Goal: Task Accomplishment & Management: Manage account settings

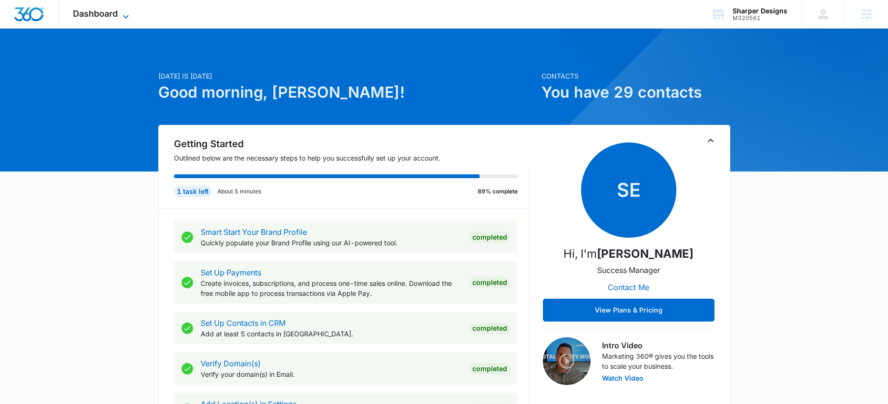
click at [111, 12] on span "Dashboard" at bounding box center [95, 14] width 45 height 10
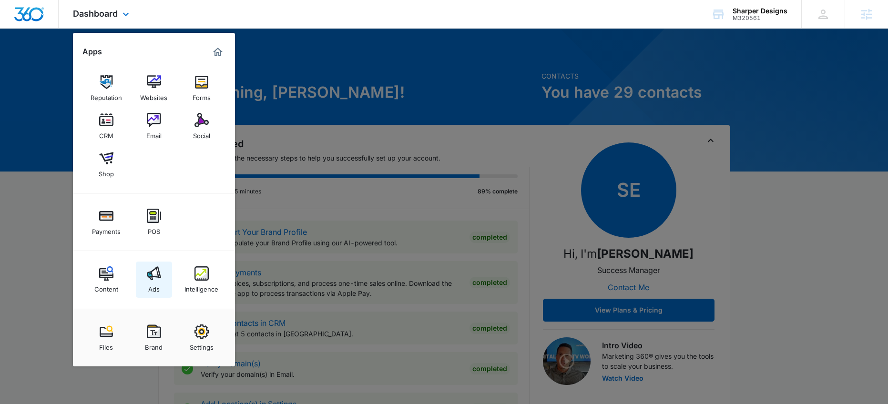
click at [154, 272] on img at bounding box center [154, 273] width 14 height 14
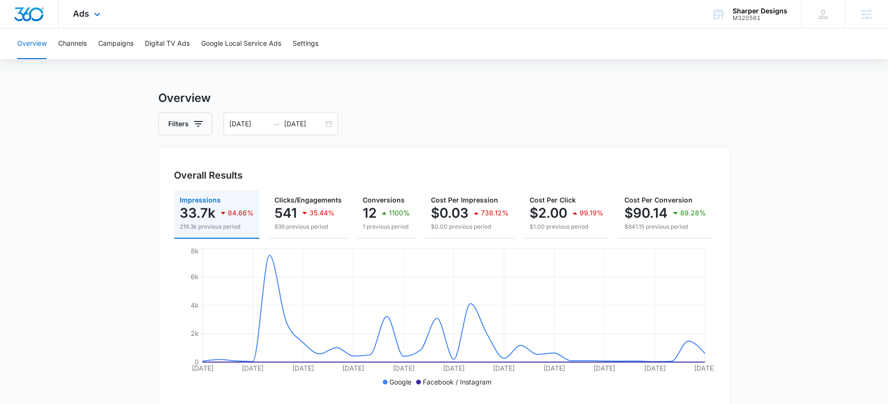
click at [88, 20] on div "Ads Apps Reputation Websites Forms CRM Email Social Shop Payments POS Content A…" at bounding box center [88, 14] width 59 height 28
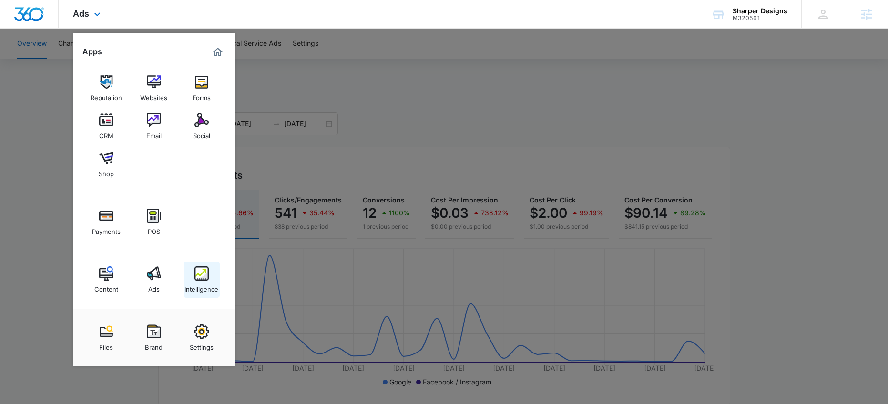
click at [210, 282] on div "Intelligence" at bounding box center [201, 287] width 34 height 12
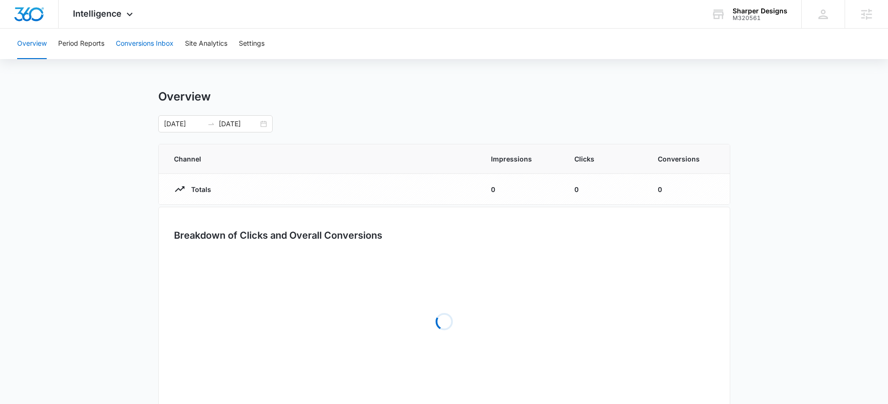
click at [141, 39] on button "Conversions Inbox" at bounding box center [145, 44] width 58 height 31
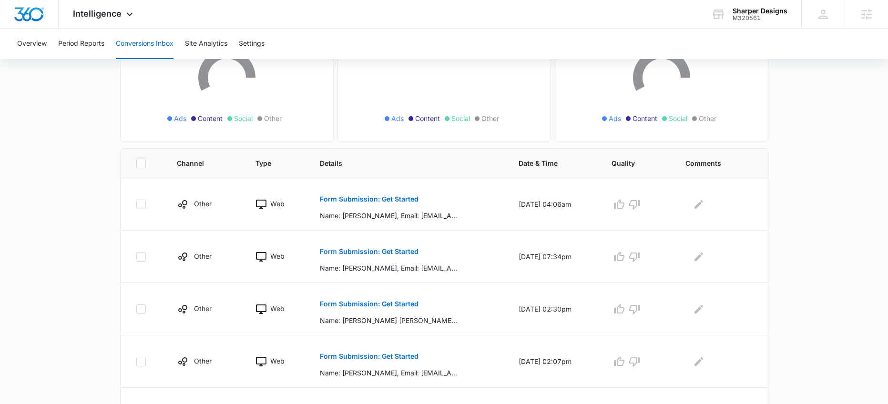
scroll to position [178, 0]
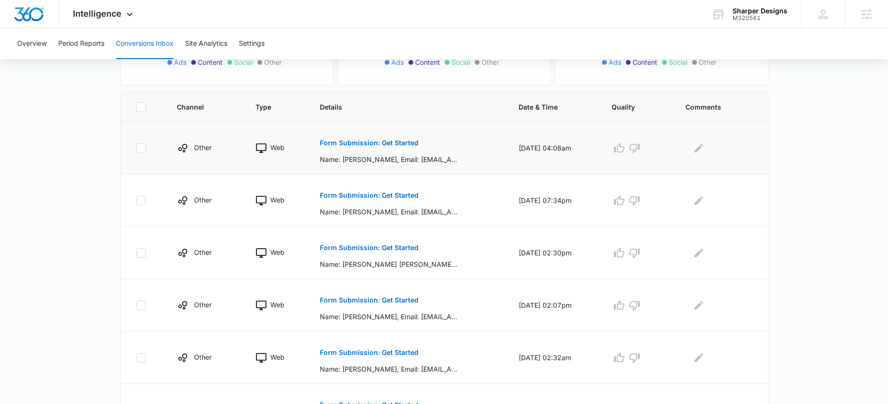
click at [348, 145] on p "Form Submission: Get Started" at bounding box center [369, 143] width 99 height 7
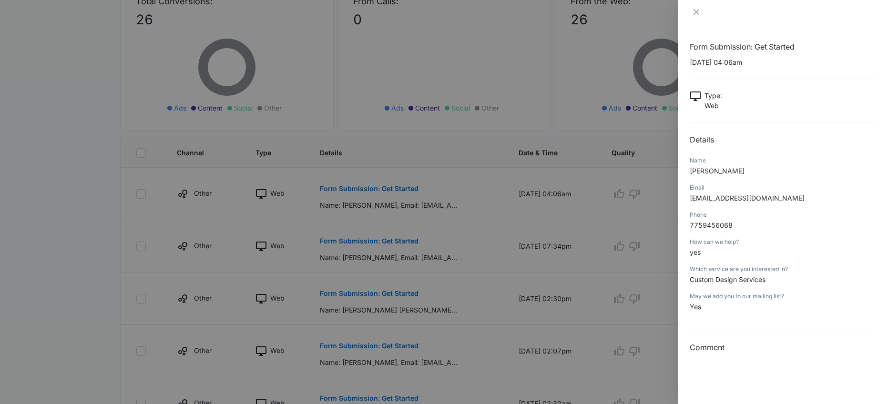
scroll to position [118, 0]
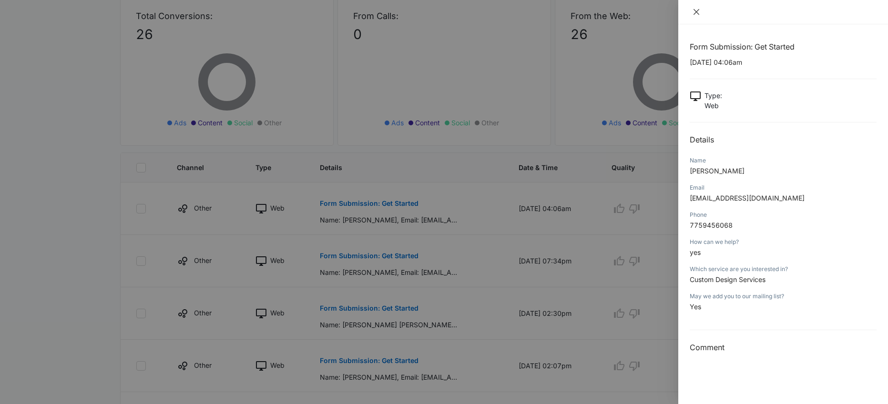
click at [694, 12] on icon "close" at bounding box center [697, 12] width 8 height 8
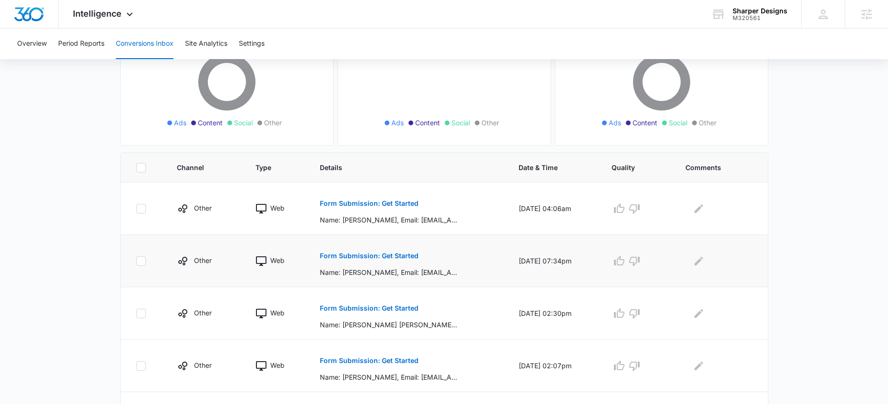
click at [325, 257] on p "Form Submission: Get Started" at bounding box center [369, 256] width 99 height 7
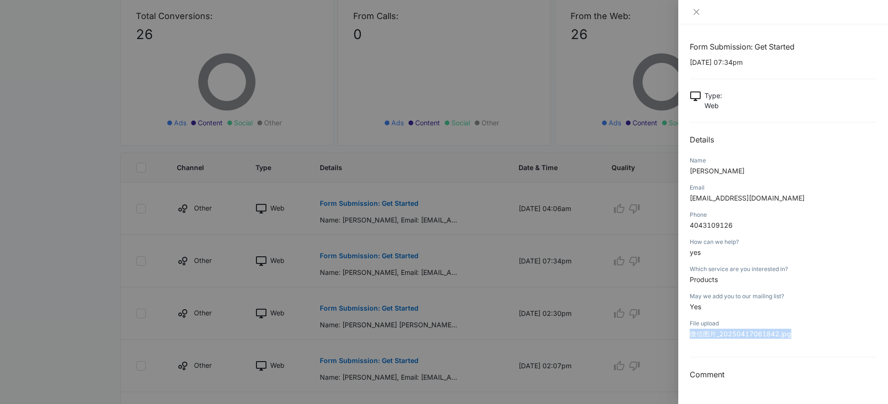
drag, startPoint x: 806, startPoint y: 332, endPoint x: 684, endPoint y: 332, distance: 122.5
click at [684, 332] on div "Form Submission: Get Started 09/06/2025 at 07:34pm Type : Web Details Name Vaug…" at bounding box center [783, 214] width 210 height 380
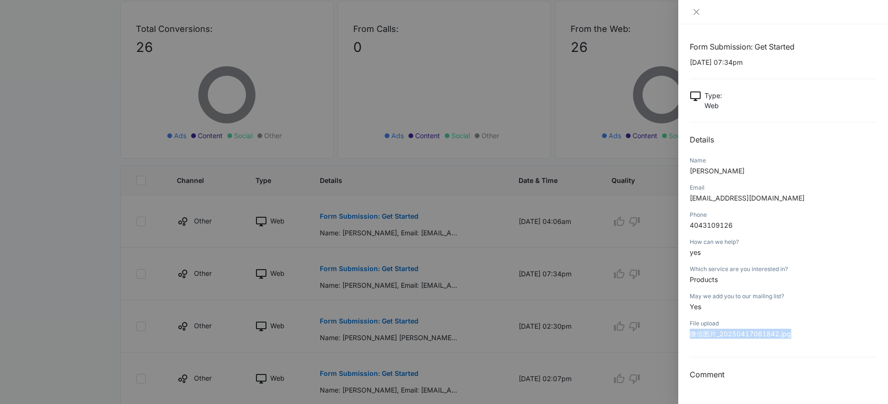
scroll to position [104, 0]
click at [737, 336] on span "微信图片_20250417061842.jpg" at bounding box center [741, 334] width 102 height 8
drag, startPoint x: 797, startPoint y: 336, endPoint x: 737, endPoint y: 329, distance: 60.0
click at [737, 329] on p "微信图片_20250417061842.jpg" at bounding box center [783, 334] width 187 height 10
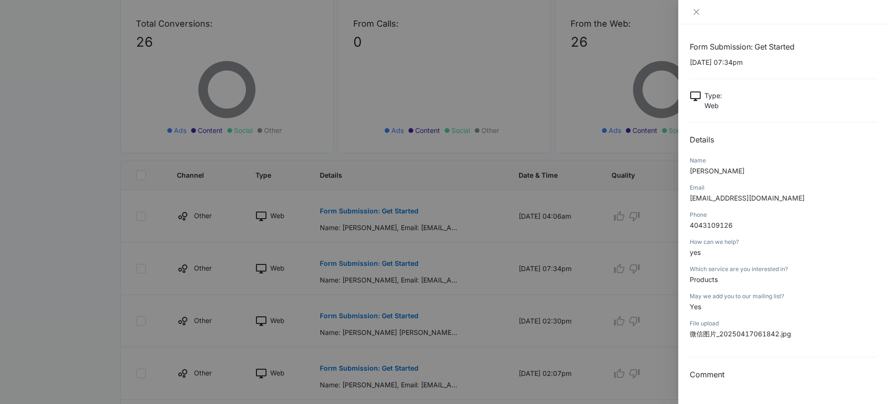
scroll to position [109, 0]
drag, startPoint x: 767, startPoint y: 199, endPoint x: 691, endPoint y: 200, distance: 76.3
click at [691, 200] on p "crnrylgma84@aol.com" at bounding box center [783, 198] width 187 height 10
click at [691, 200] on span "crnrylgma84@aol.com" at bounding box center [747, 198] width 115 height 8
click at [695, 14] on icon "close" at bounding box center [697, 12] width 8 height 8
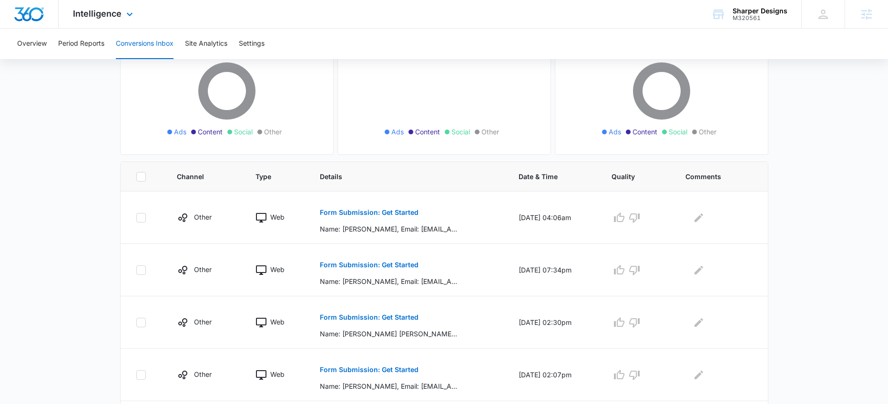
click at [102, 20] on div "Intelligence Apps Reputation Websites Forms CRM Email Social Shop Payments POS …" at bounding box center [104, 14] width 91 height 28
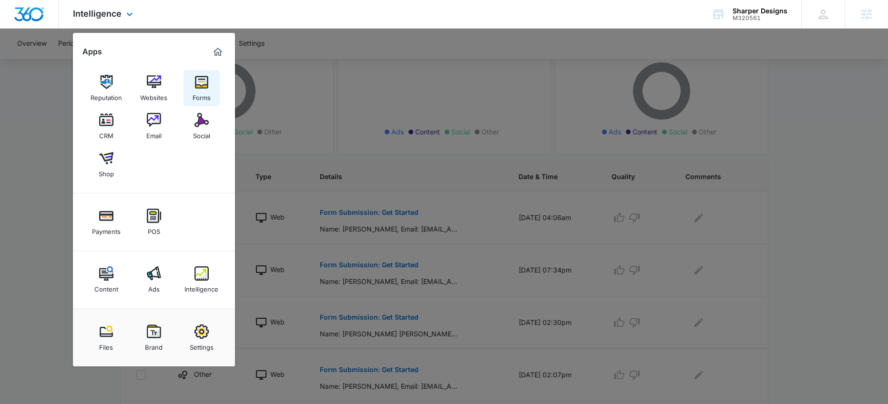
click at [209, 90] on div "Forms" at bounding box center [202, 95] width 18 height 12
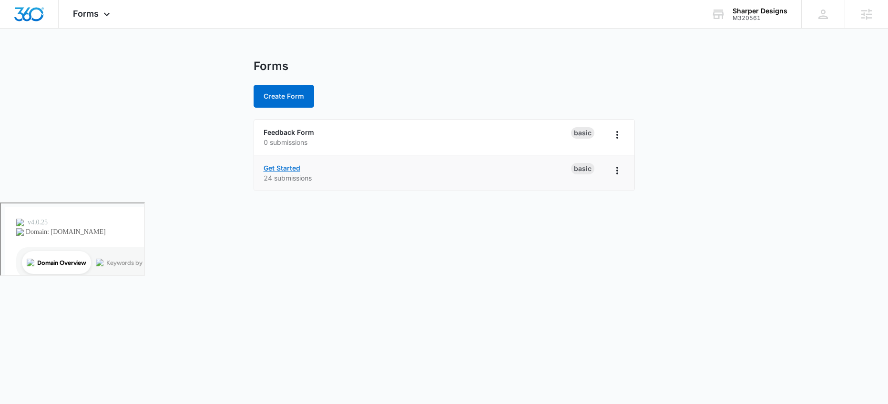
click at [287, 167] on link "Get Started" at bounding box center [282, 168] width 37 height 8
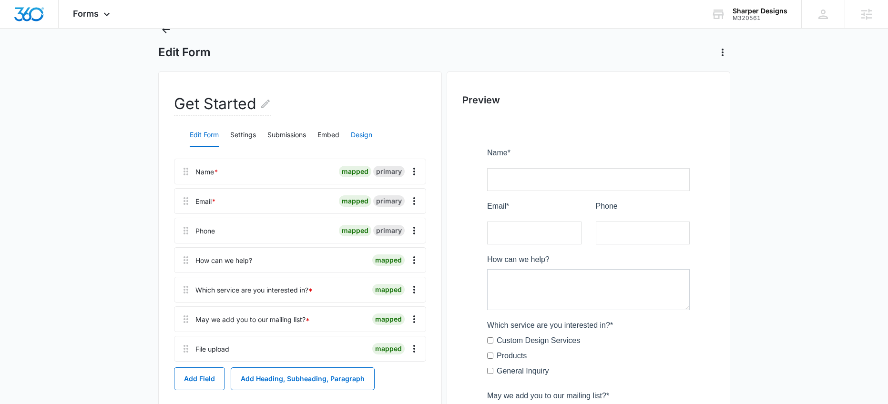
scroll to position [40, 0]
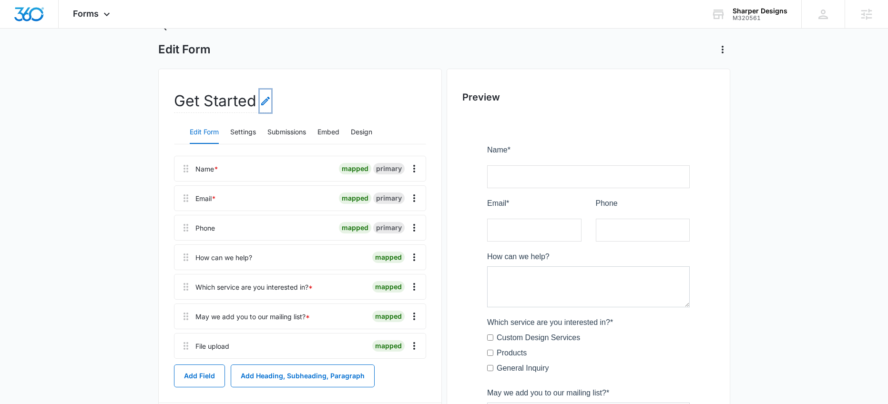
click at [264, 99] on icon "Edit Form Name" at bounding box center [265, 100] width 11 height 11
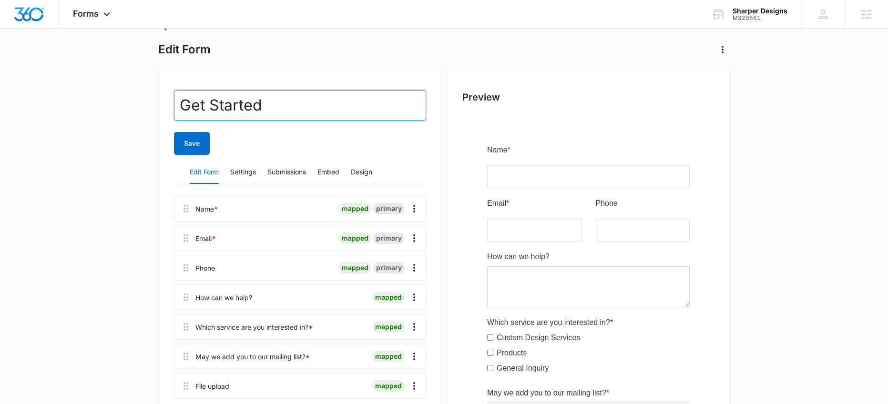
click at [264, 101] on input "Get Started" at bounding box center [300, 105] width 252 height 31
type input "Custom Request"
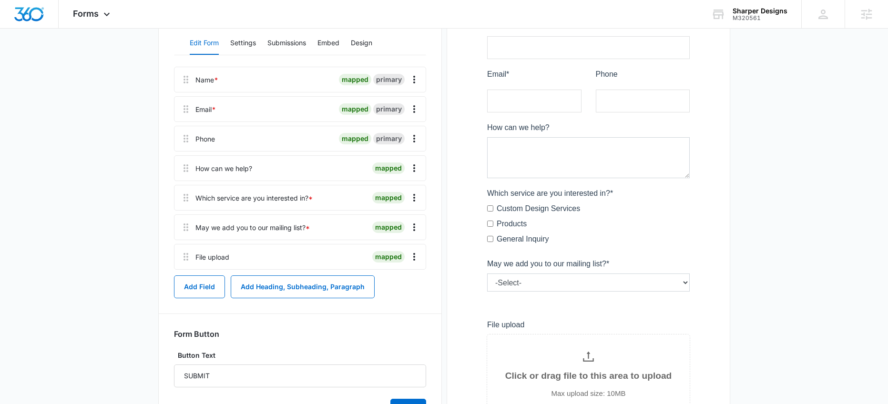
scroll to position [33, 0]
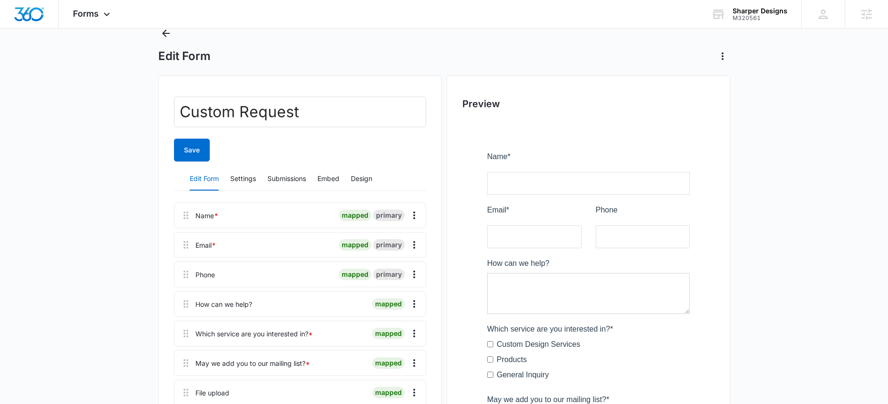
click at [307, 164] on div "Custom Request Save Edit Form Settings Submissions Embed Design Name * mapped p…" at bounding box center [300, 327] width 252 height 461
click at [236, 177] on button "Settings" at bounding box center [243, 179] width 26 height 23
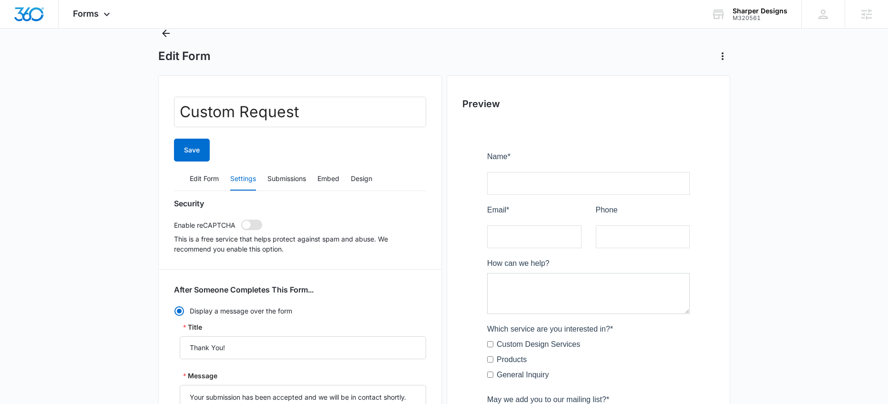
click at [250, 226] on span at bounding box center [251, 225] width 21 height 10
click at [241, 220] on input "checkbox" at bounding box center [241, 219] width 0 height 0
checkbox input "true"
click at [200, 175] on button "Edit Form" at bounding box center [204, 179] width 29 height 23
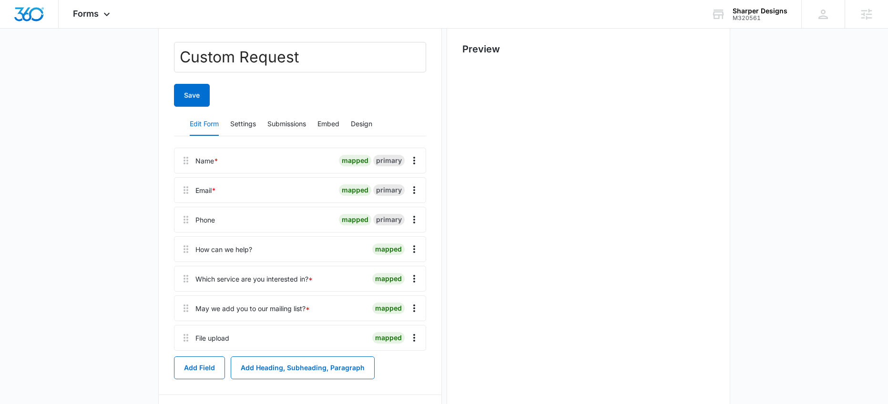
scroll to position [120, 0]
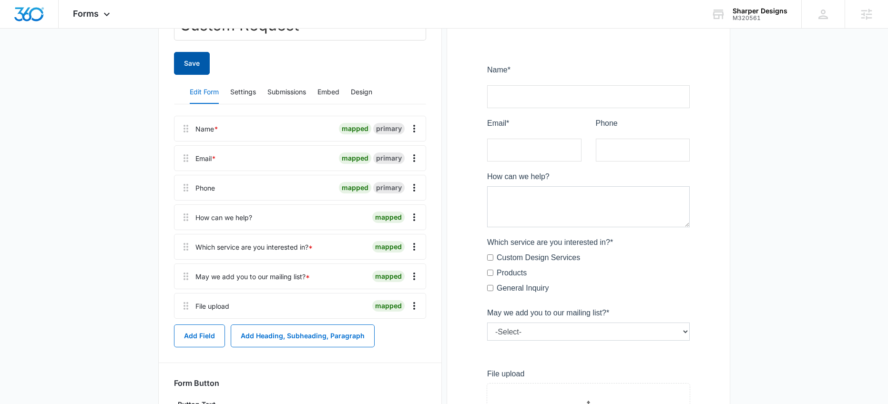
click at [190, 64] on button "Save" at bounding box center [192, 63] width 36 height 23
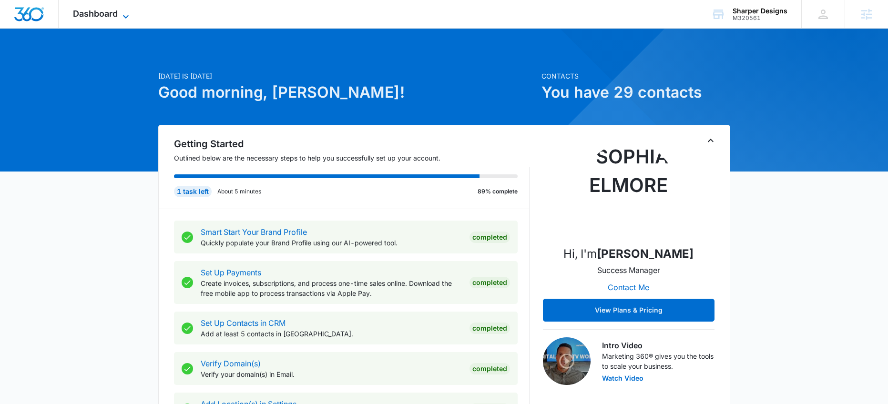
click at [108, 12] on span "Dashboard" at bounding box center [95, 14] width 45 height 10
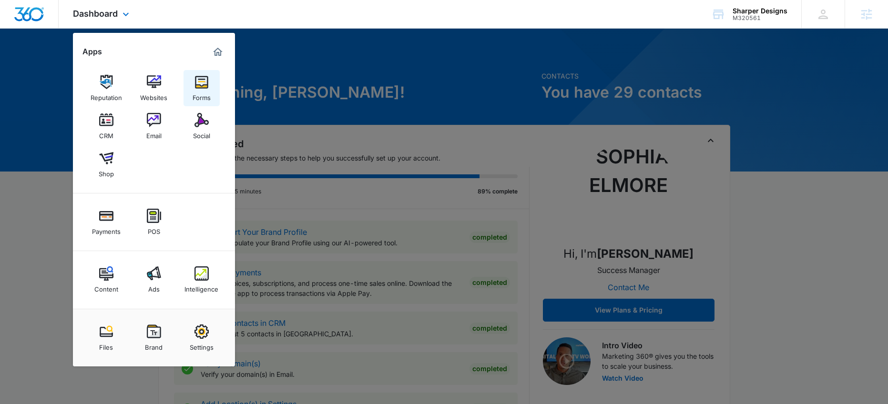
click at [206, 89] on div "Forms" at bounding box center [202, 95] width 18 height 12
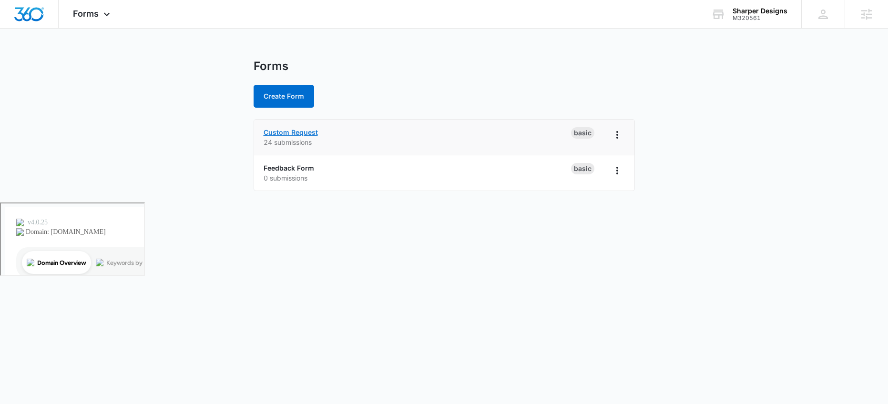
click at [273, 133] on link "Custom Request" at bounding box center [291, 132] width 54 height 8
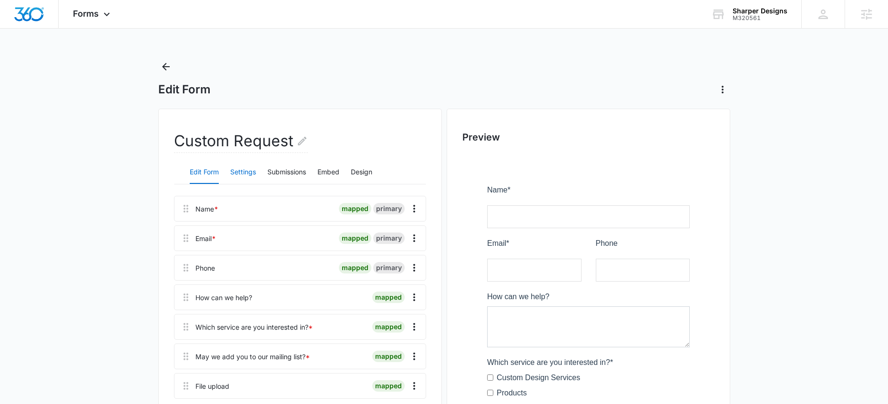
click at [249, 169] on button "Settings" at bounding box center [243, 172] width 26 height 23
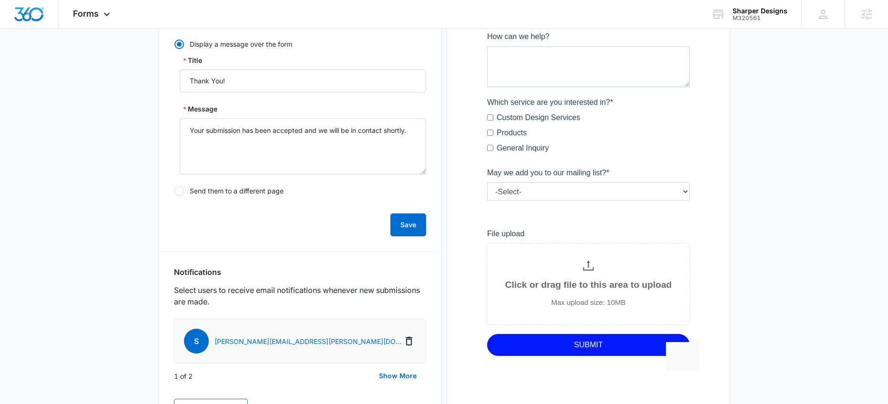
scroll to position [317, 0]
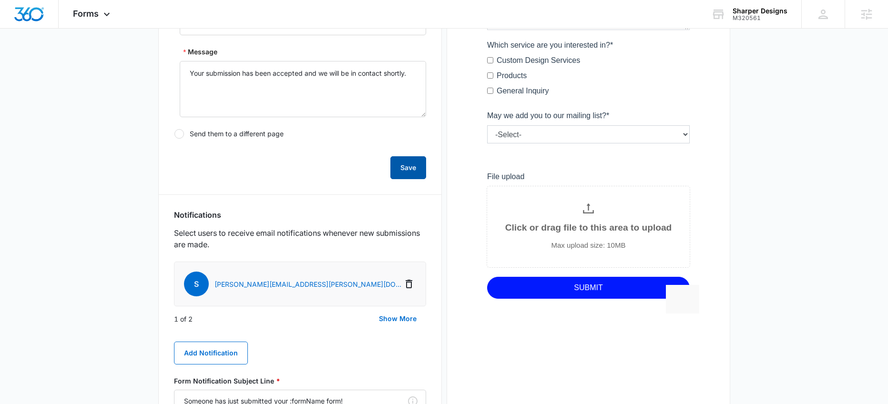
click at [420, 169] on button "Save" at bounding box center [408, 167] width 36 height 23
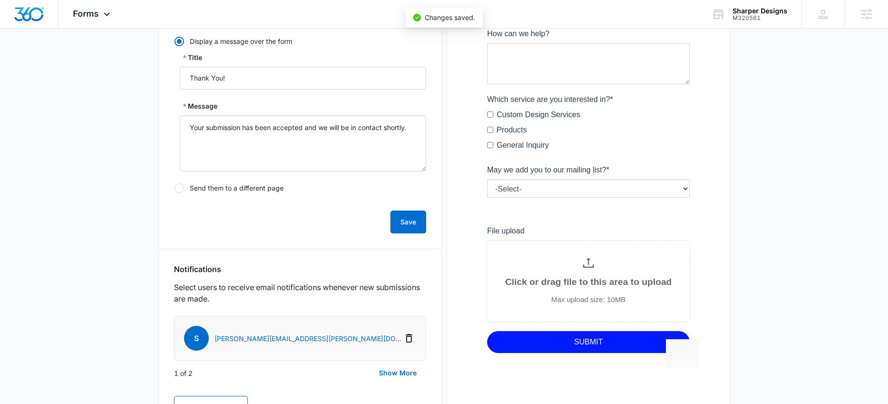
scroll to position [141, 0]
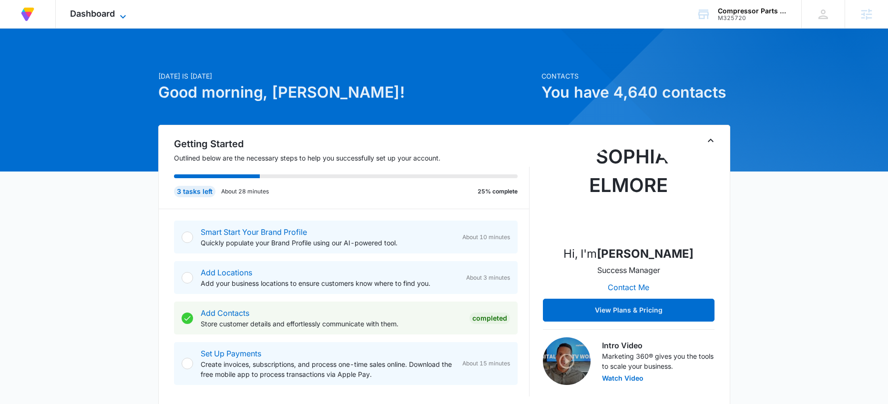
click at [114, 10] on span "Dashboard" at bounding box center [92, 14] width 45 height 10
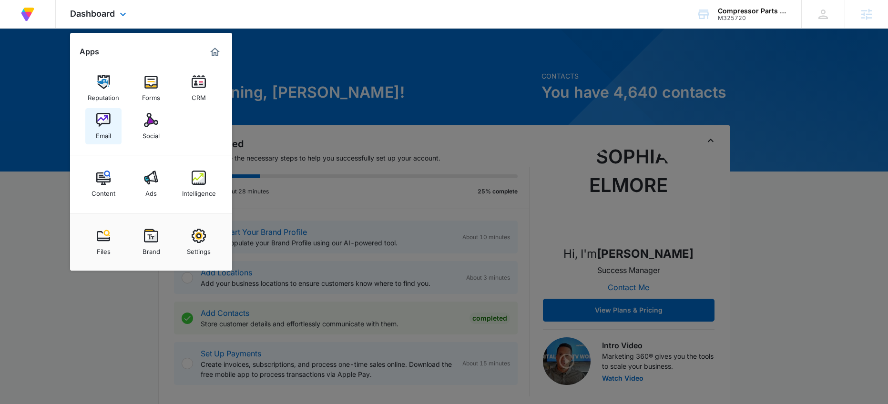
click at [106, 129] on div "Email" at bounding box center [103, 133] width 15 height 12
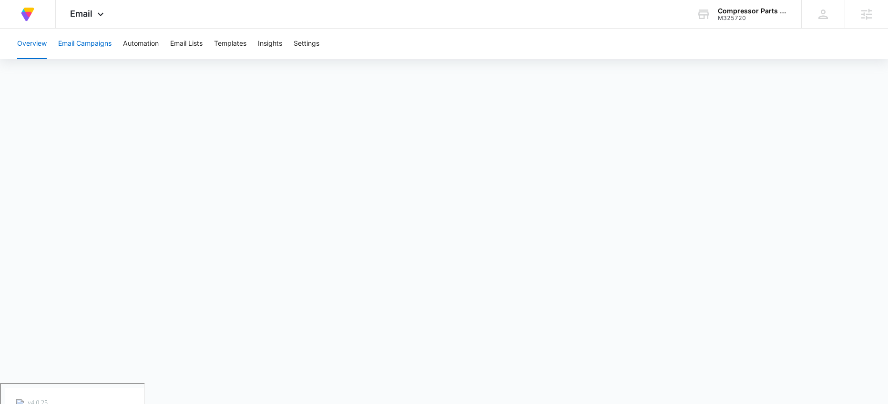
click at [87, 39] on button "Email Campaigns" at bounding box center [84, 44] width 53 height 31
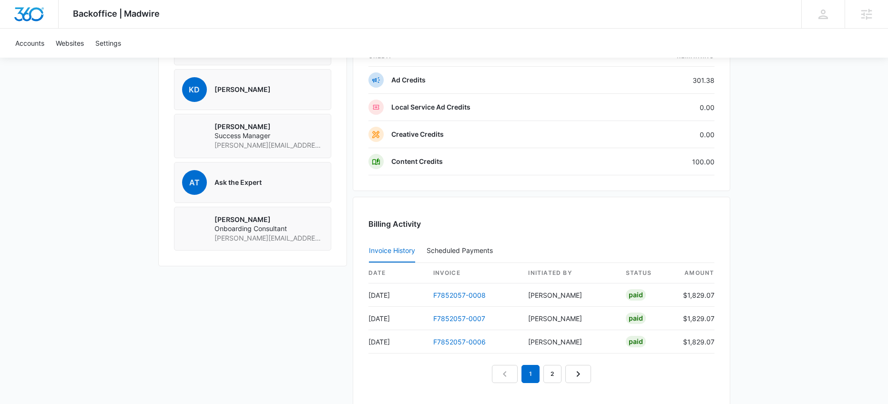
scroll to position [908, 0]
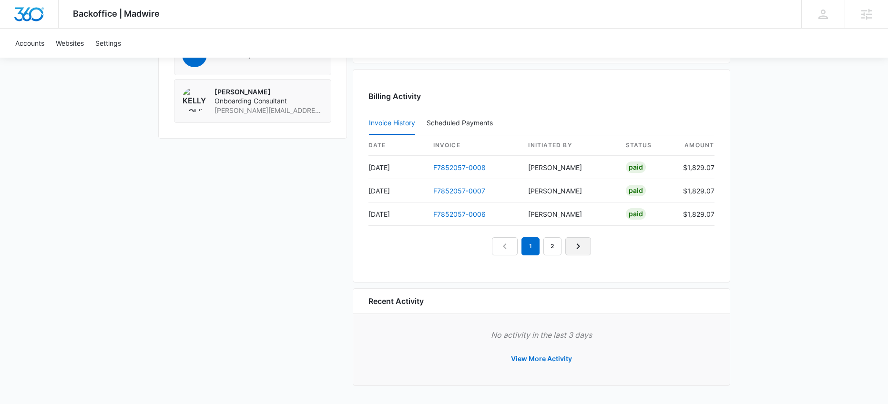
click at [574, 245] on icon "Next Page" at bounding box center [578, 246] width 11 height 11
click at [590, 246] on icon "Next Page" at bounding box center [588, 247] width 3 height 6
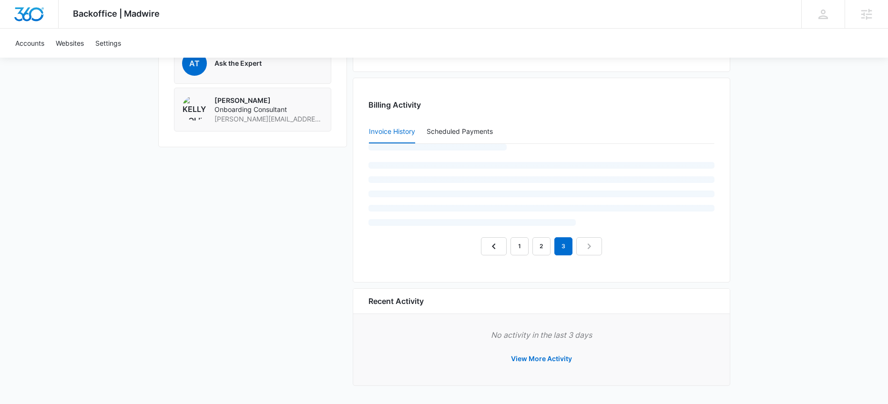
scroll to position [884, 0]
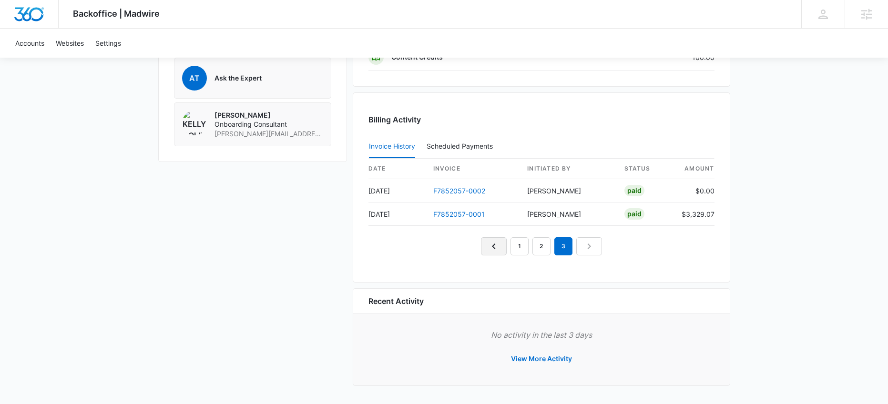
click at [487, 243] on link "Previous Page" at bounding box center [494, 246] width 26 height 18
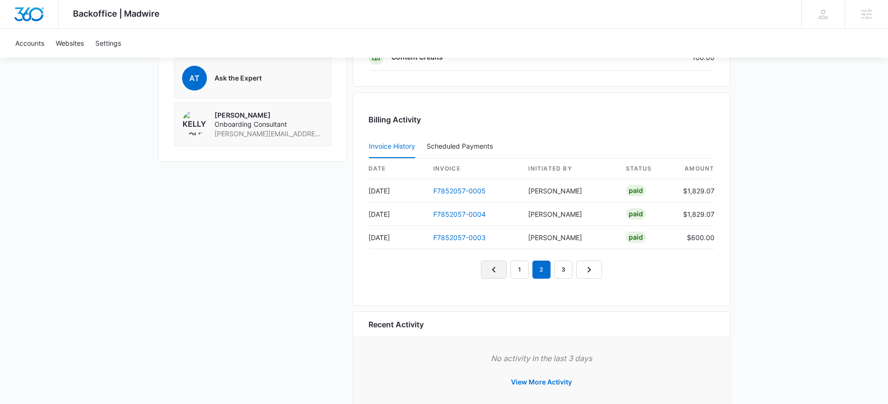
click at [496, 270] on icon "Previous Page" at bounding box center [493, 269] width 11 height 11
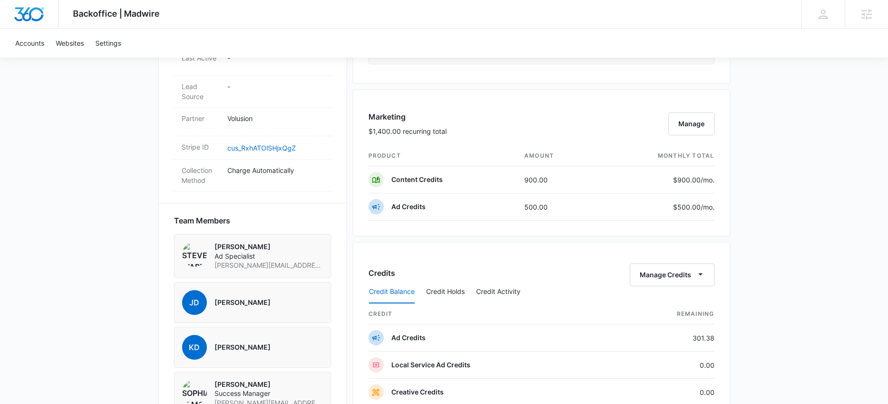
scroll to position [522, 0]
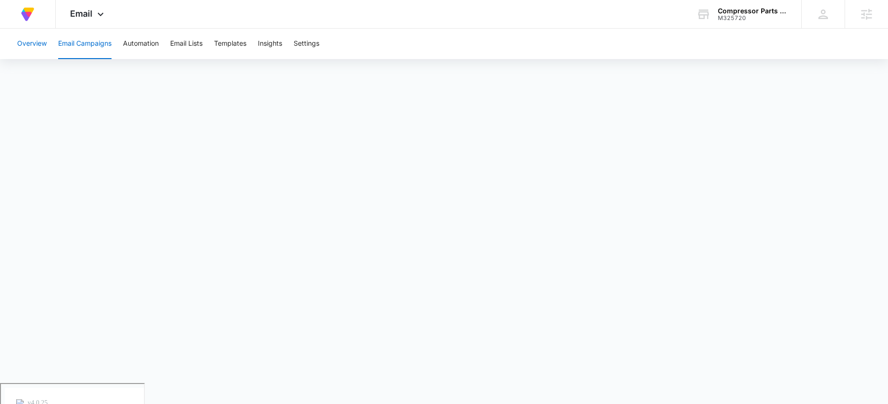
click at [28, 41] on button "Overview" at bounding box center [32, 44] width 30 height 31
click at [222, 44] on button "Templates" at bounding box center [230, 44] width 32 height 31
